Goal: Transaction & Acquisition: Purchase product/service

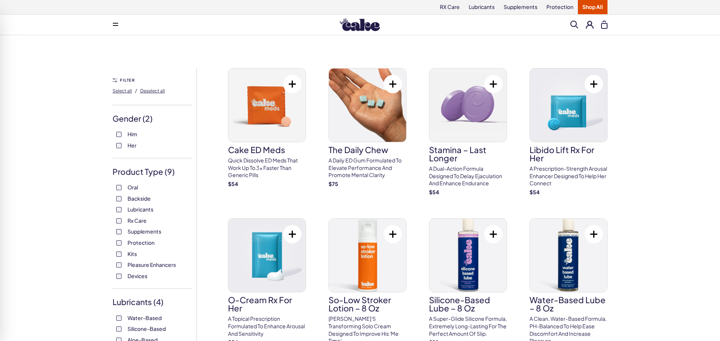
click at [145, 197] on span "Backside" at bounding box center [138, 199] width 23 height 10
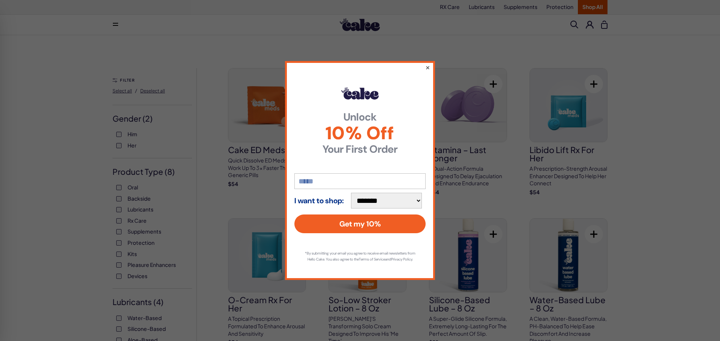
click at [429, 63] on button "×" at bounding box center [427, 67] width 5 height 9
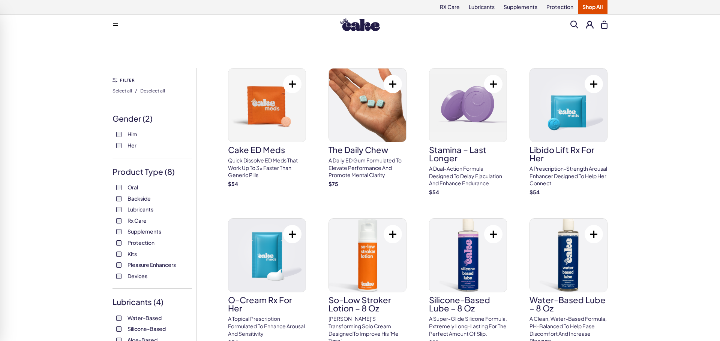
click at [143, 197] on span "Backside" at bounding box center [138, 199] width 23 height 10
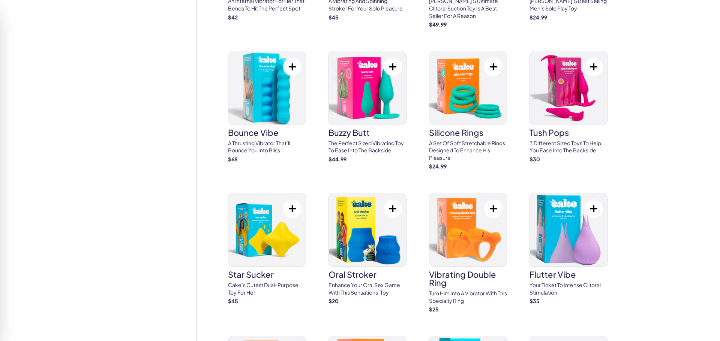
scroll to position [1844, 0]
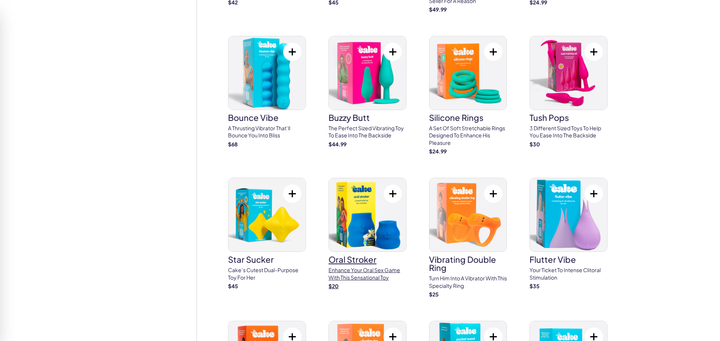
click at [379, 223] on img at bounding box center [367, 214] width 77 height 73
